Goal: Book appointment/travel/reservation

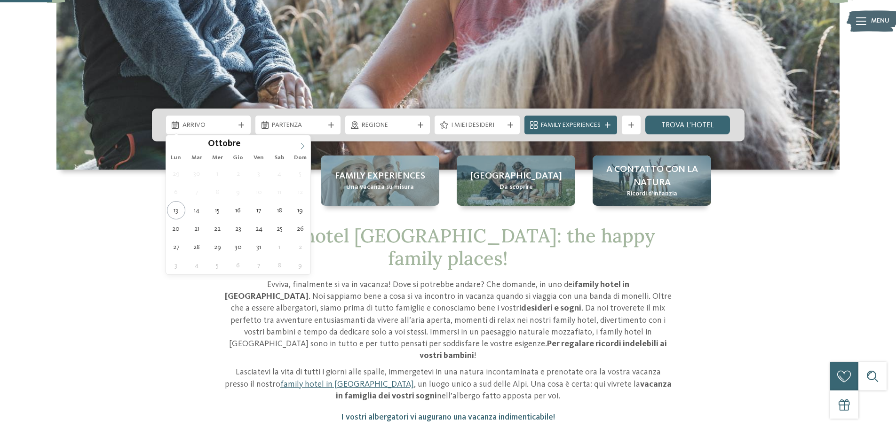
click at [295, 144] on span at bounding box center [302, 143] width 16 height 16
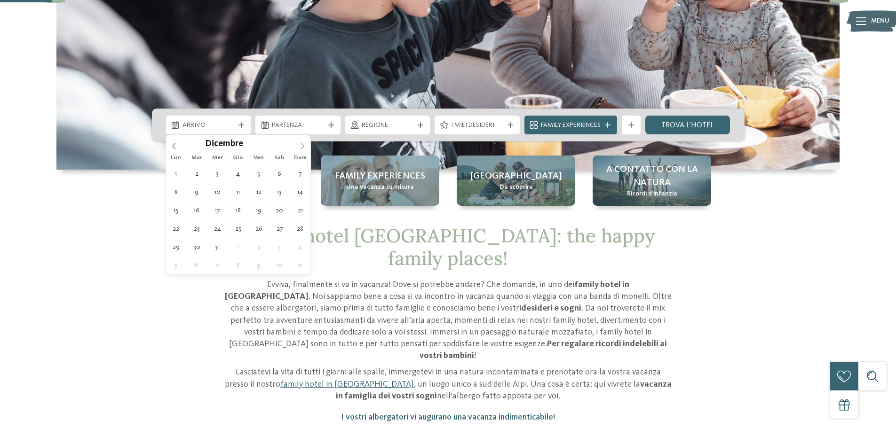
click at [299, 147] on icon at bounding box center [302, 146] width 7 height 7
type div "30.12.2025"
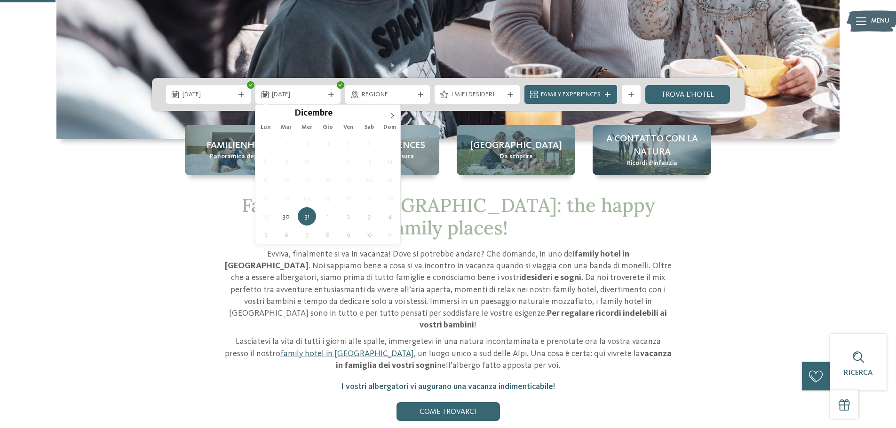
scroll to position [282, 0]
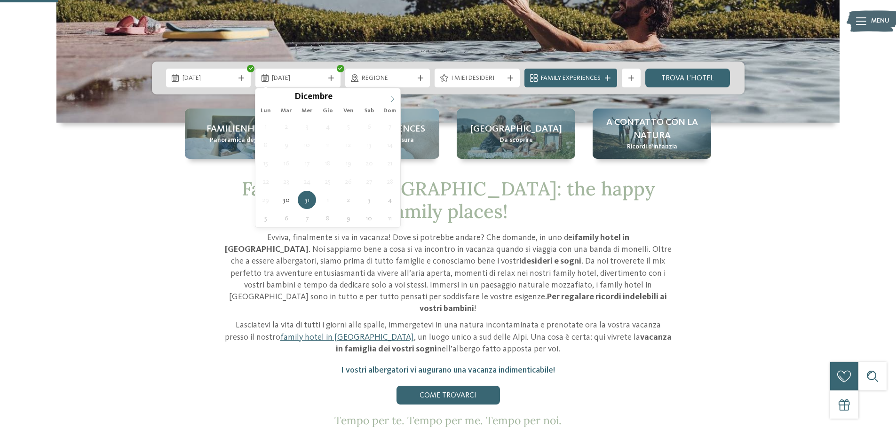
type input "****"
click at [388, 97] on span at bounding box center [392, 96] width 16 height 16
type div "03.01.2026"
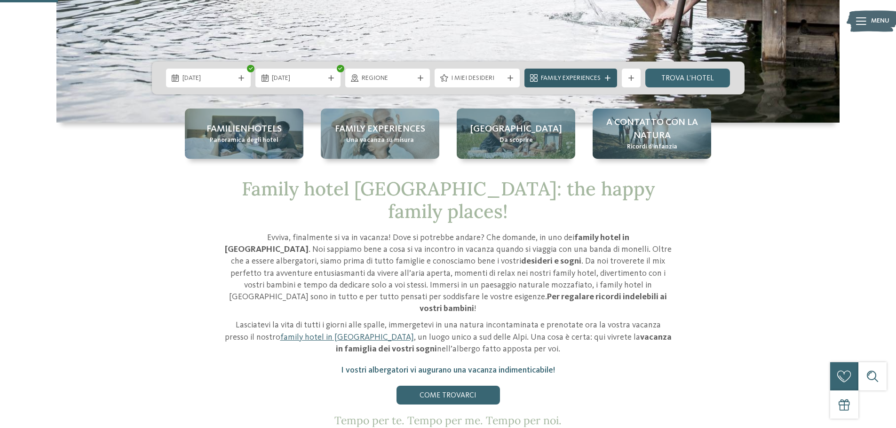
click at [576, 80] on span "Family Experiences" at bounding box center [571, 78] width 60 height 9
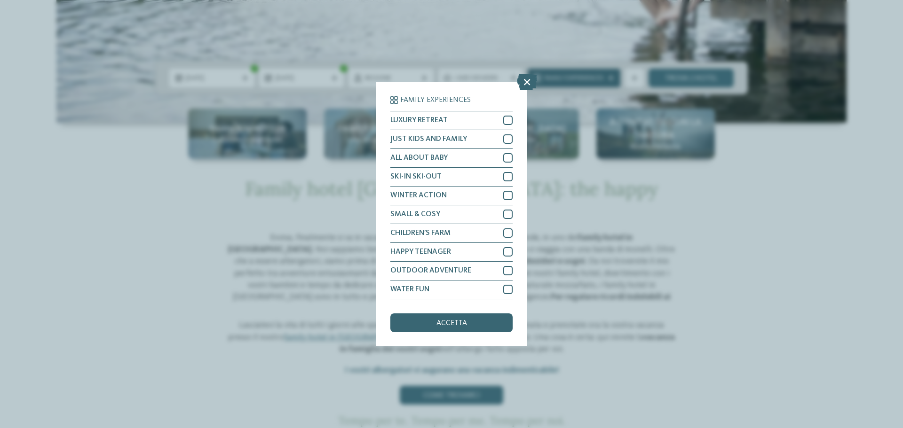
click at [576, 80] on div "Family Experiences LUXURY RETREAT JUST KIDS AND FAMILY" at bounding box center [451, 214] width 903 height 428
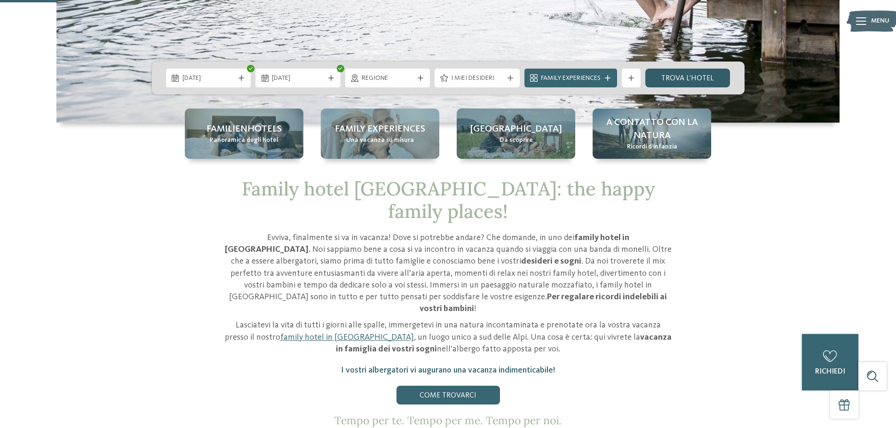
click at [713, 80] on link "trova l’hotel" at bounding box center [687, 78] width 85 height 19
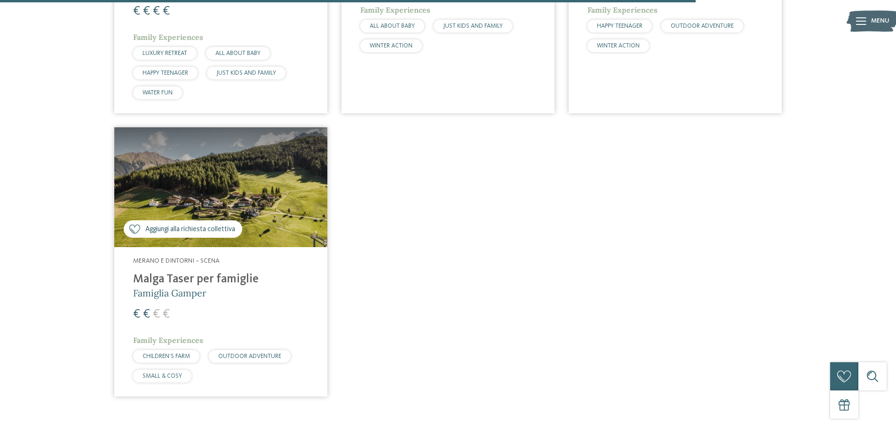
scroll to position [1813, 0]
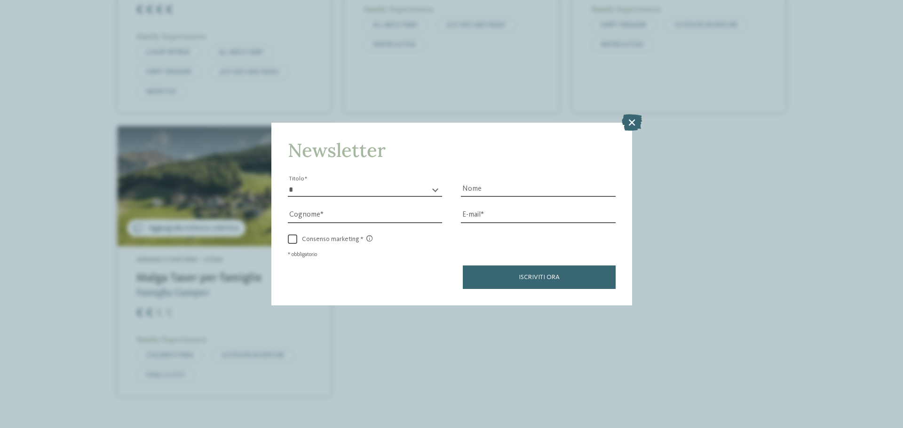
click at [636, 123] on icon at bounding box center [632, 122] width 20 height 16
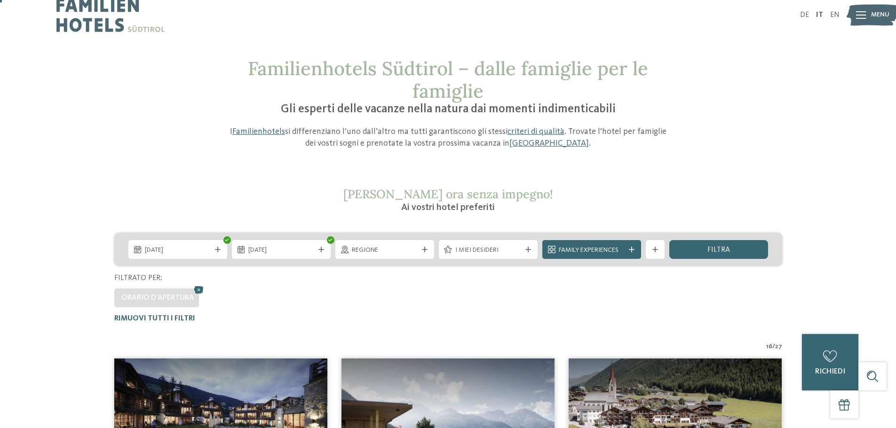
scroll to position [0, 0]
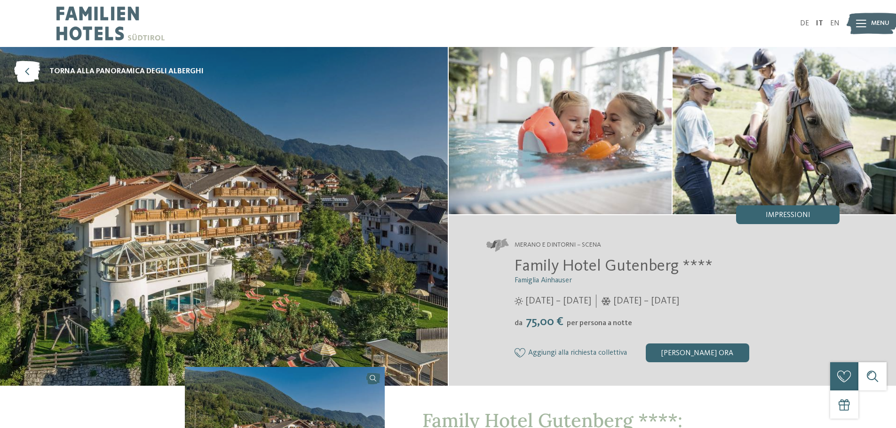
click at [675, 265] on span "Family Hotel Gutenberg ****" at bounding box center [613, 266] width 198 height 16
drag, startPoint x: 675, startPoint y: 265, endPoint x: 491, endPoint y: 266, distance: 183.4
click at [491, 266] on div "Family Hotel Gutenberg **** Famiglia Ainhauser [DATE] – [DATE] da" at bounding box center [663, 310] width 354 height 106
copy span "Family Hotel Gutenberg"
